Goal: Information Seeking & Learning: Find specific fact

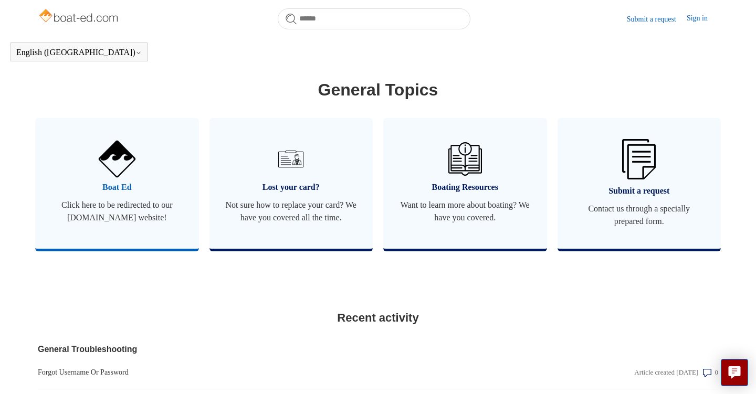
scroll to position [555, 0]
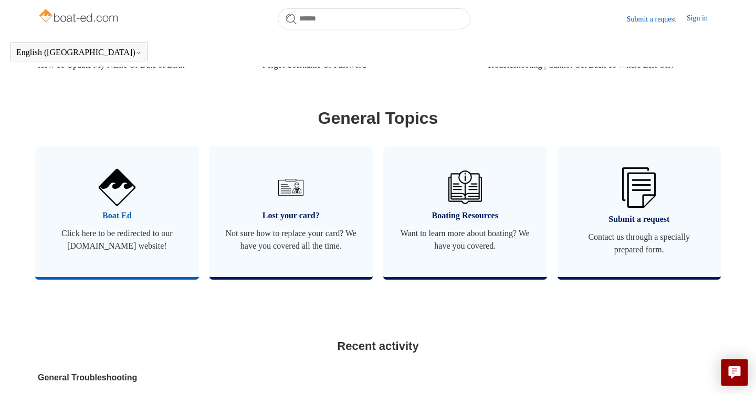
click at [122, 213] on span "Boat Ed" at bounding box center [117, 215] width 132 height 13
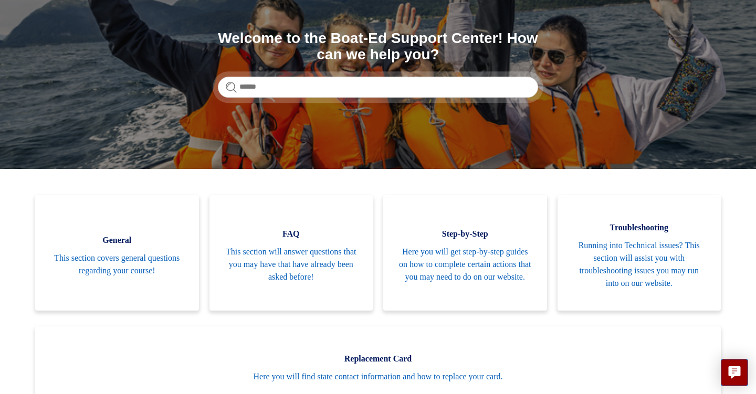
scroll to position [131, 0]
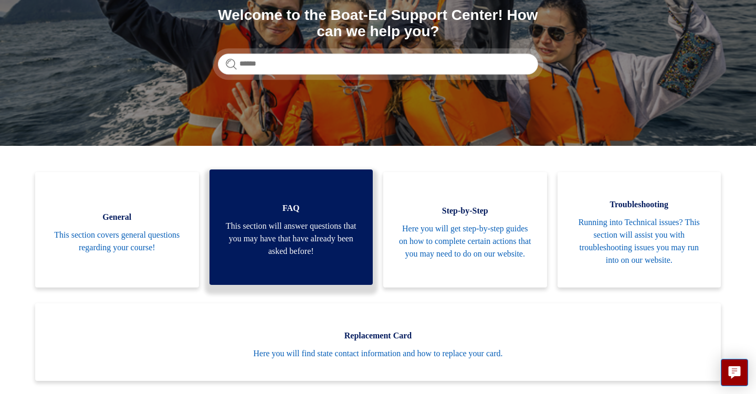
click at [272, 231] on span "This section will answer questions that you may have that have already been ask…" at bounding box center [291, 239] width 132 height 38
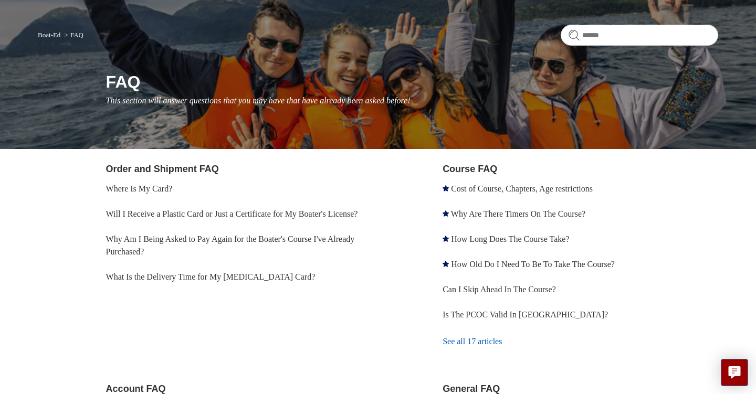
scroll to position [68, 0]
click at [248, 252] on link "Why Am I Being Asked to Pay Again for the Boater's Course I've Already Purchase…" at bounding box center [230, 246] width 249 height 22
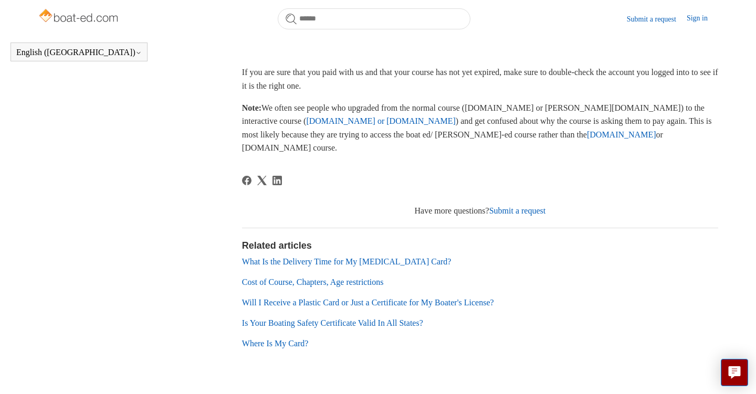
scroll to position [312, 0]
click at [499, 207] on link "Submit a request" at bounding box center [517, 211] width 57 height 9
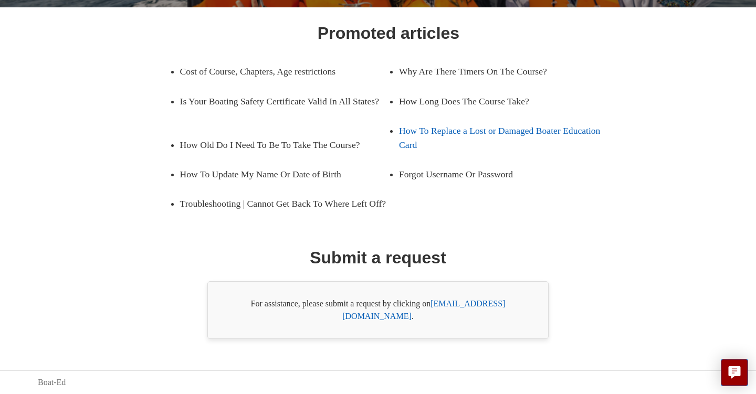
scroll to position [170, 0]
click at [464, 316] on link "[EMAIL_ADDRESS][DOMAIN_NAME]" at bounding box center [423, 310] width 163 height 22
click at [461, 316] on link "[EMAIL_ADDRESS][DOMAIN_NAME]" at bounding box center [423, 310] width 163 height 22
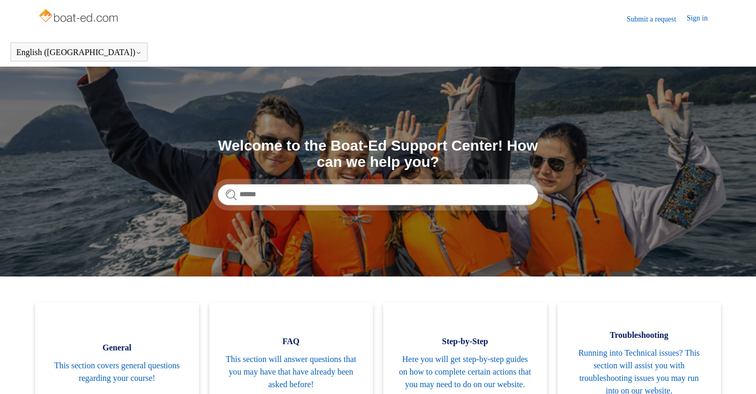
scroll to position [131, 0]
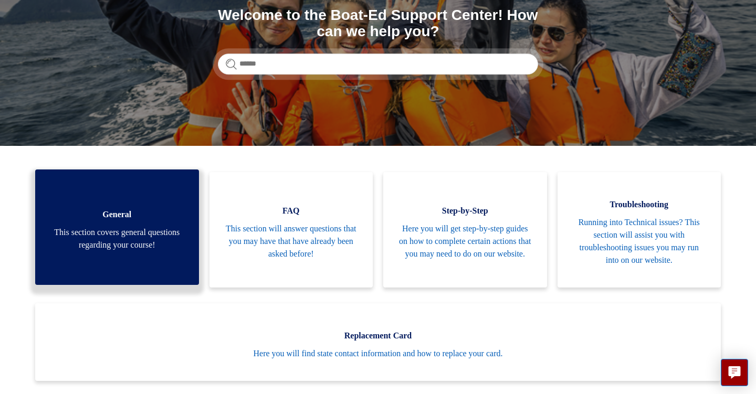
click at [140, 210] on span "General" at bounding box center [117, 214] width 132 height 13
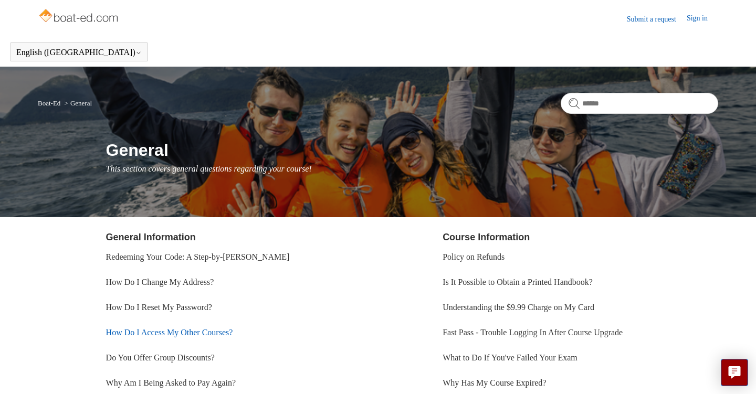
click at [152, 334] on link "How Do I Access My Other Courses?" at bounding box center [169, 332] width 127 height 9
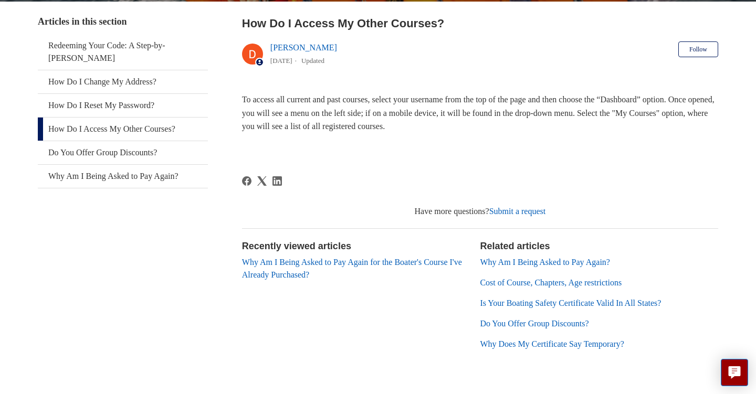
scroll to position [199, 0]
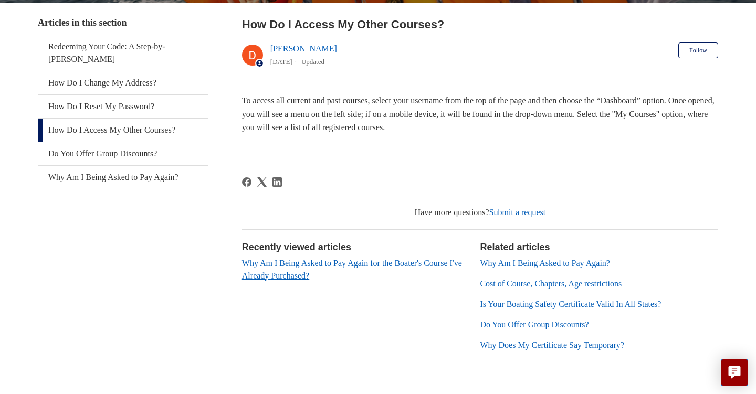
click at [349, 260] on link "Why Am I Being Asked to Pay Again for the Boater's Course I've Already Purchase…" at bounding box center [352, 270] width 220 height 22
